Goal: Information Seeking & Learning: Check status

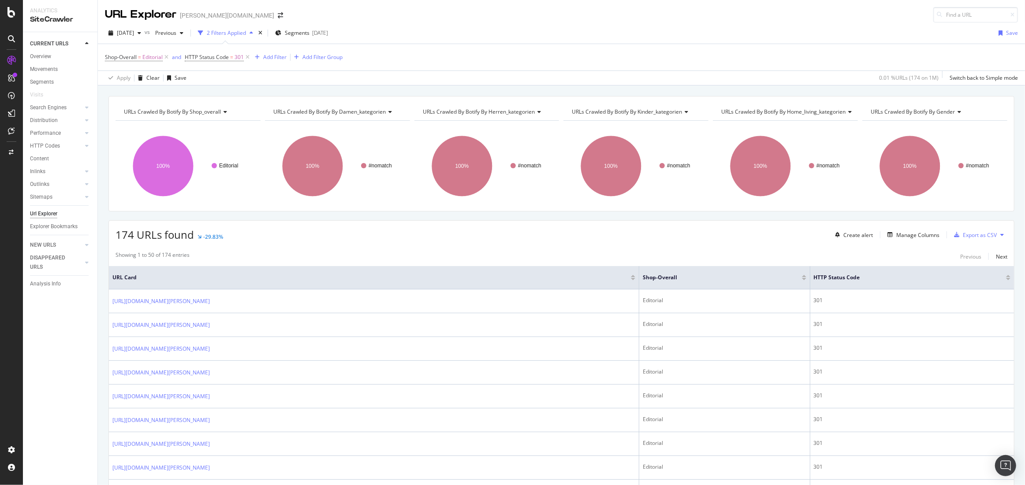
click at [538, 268] on th "URL Card" at bounding box center [374, 277] width 530 height 23
